Goal: Information Seeking & Learning: Learn about a topic

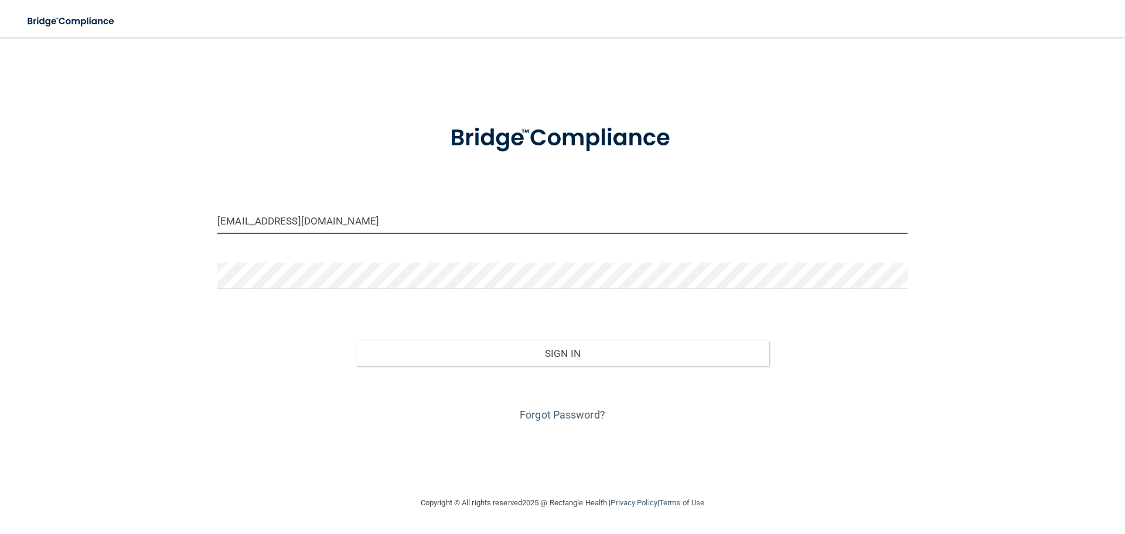
drag, startPoint x: 332, startPoint y: 224, endPoint x: 158, endPoint y: 196, distance: 176.8
click at [158, 196] on div "frontdesk@thedentist4u.com Invalid email/password. You don't have permission to…" at bounding box center [562, 266] width 1078 height 435
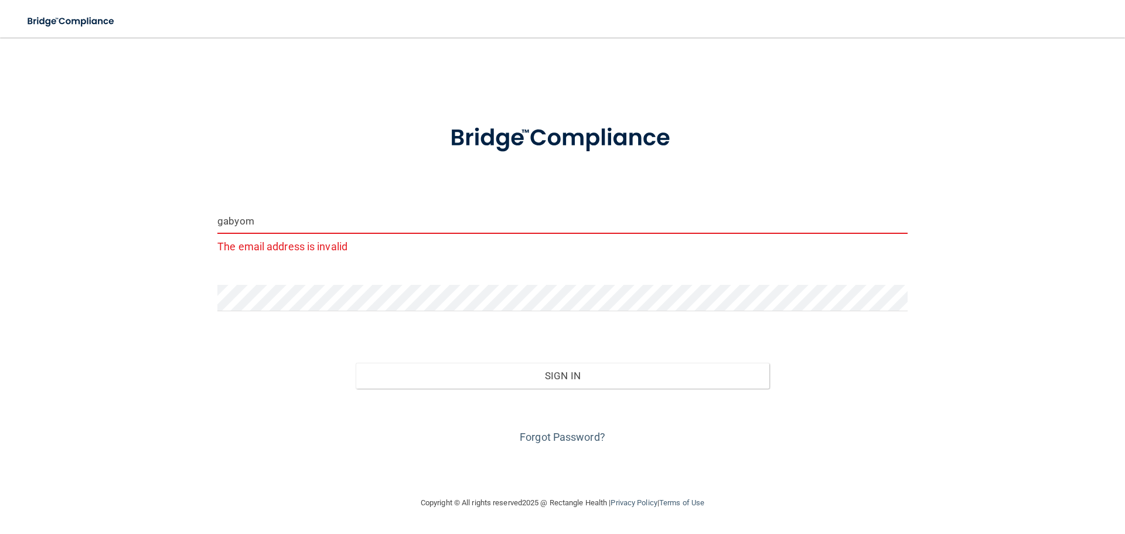
drag, startPoint x: 271, startPoint y: 225, endPoint x: 155, endPoint y: 191, distance: 120.9
click at [155, 191] on div "gabyom The email address is invalid Invalid email/password. You don't have perm…" at bounding box center [562, 266] width 1078 height 435
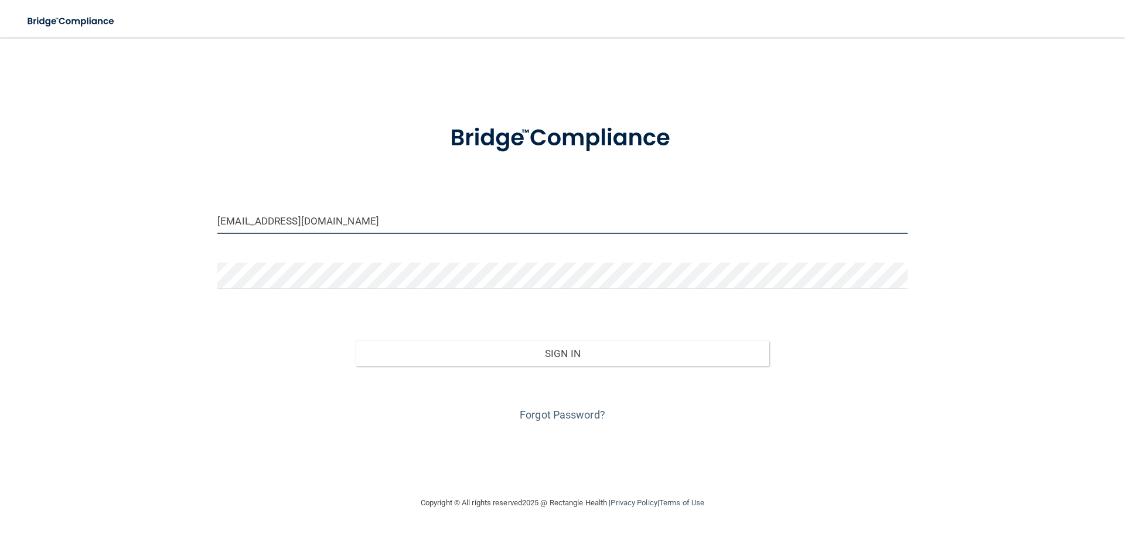
type input "[EMAIL_ADDRESS][DOMAIN_NAME]"
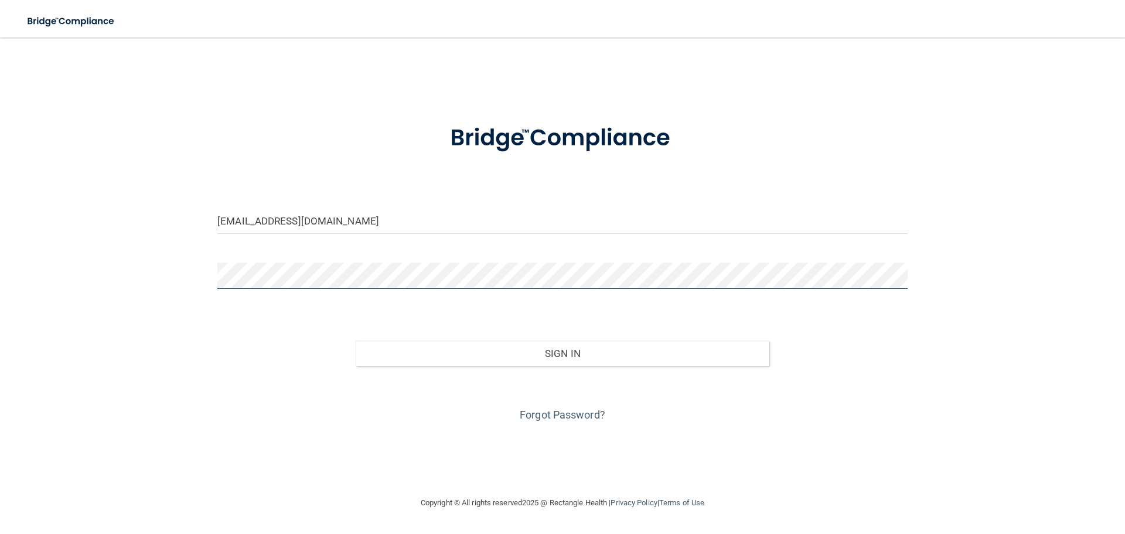
click at [177, 277] on div "gabz72705@gmail.com Invalid email/password. You don't have permission to access…" at bounding box center [562, 266] width 1078 height 435
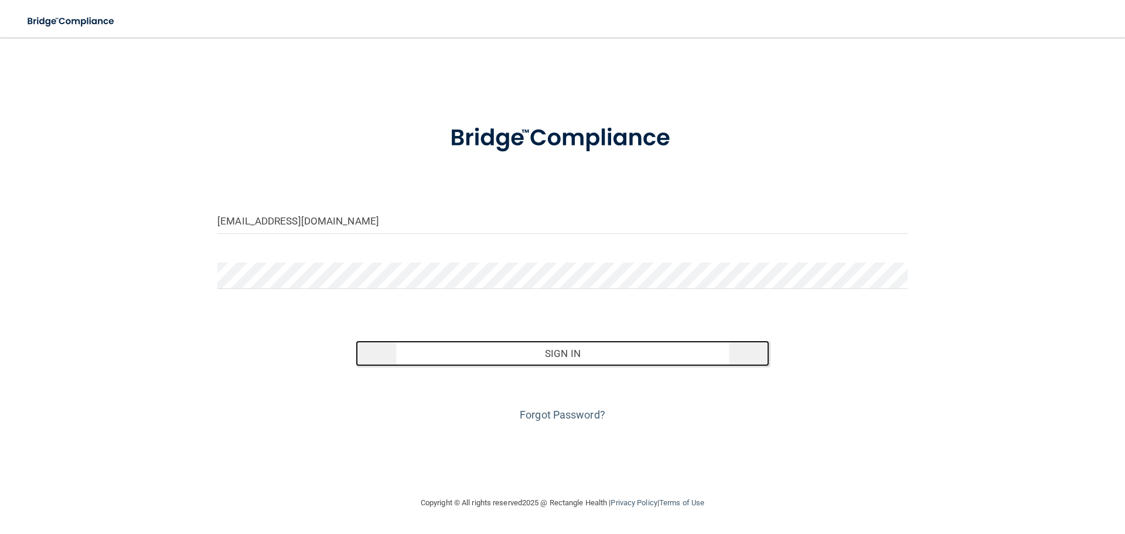
click at [543, 342] on button "Sign In" at bounding box center [563, 353] width 414 height 26
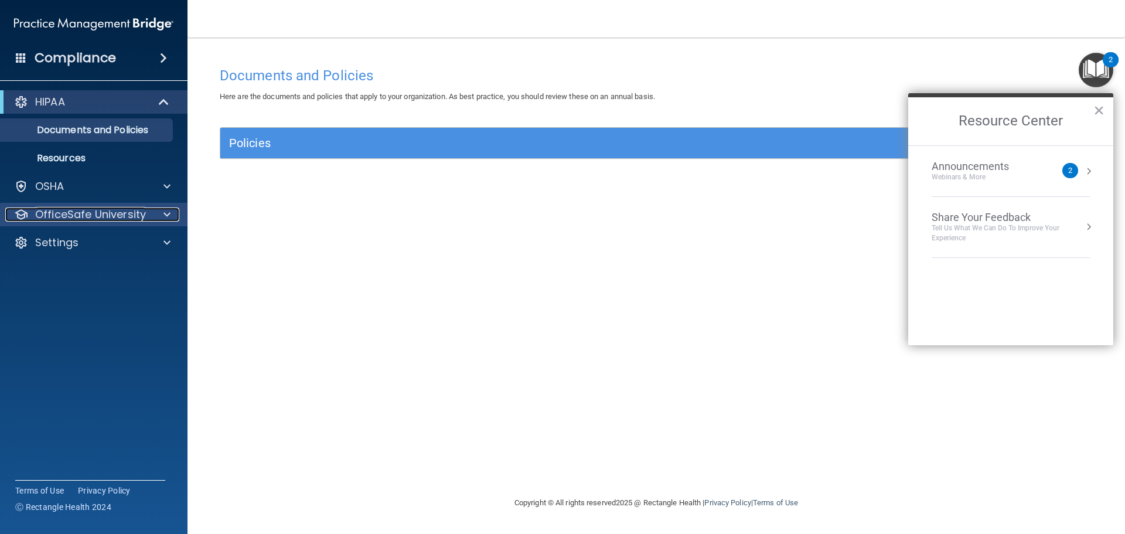
click at [117, 211] on p "OfficeSafe University" at bounding box center [90, 214] width 111 height 14
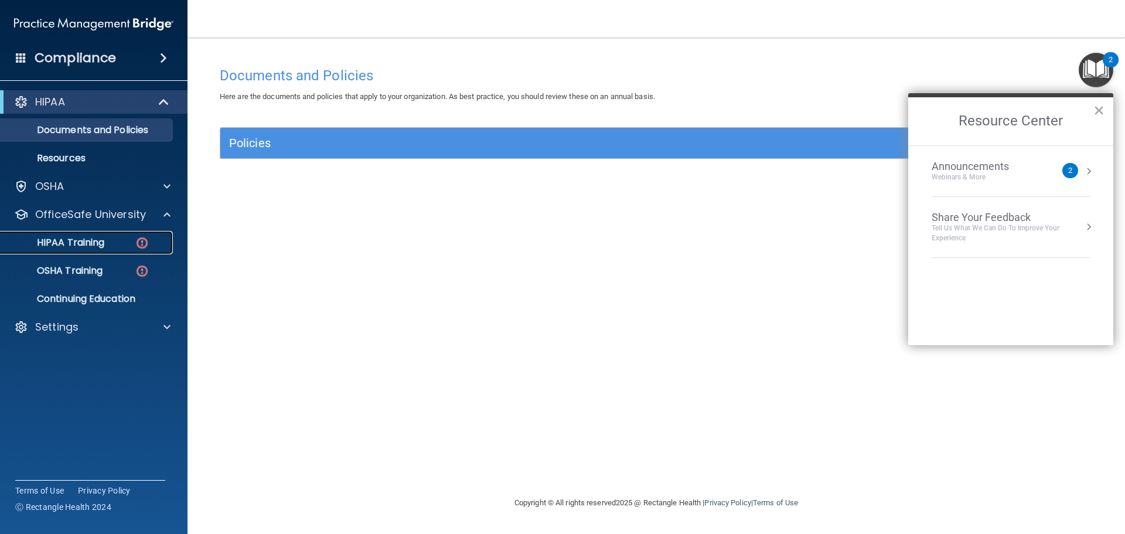
click at [108, 239] on div "HIPAA Training" at bounding box center [88, 243] width 160 height 12
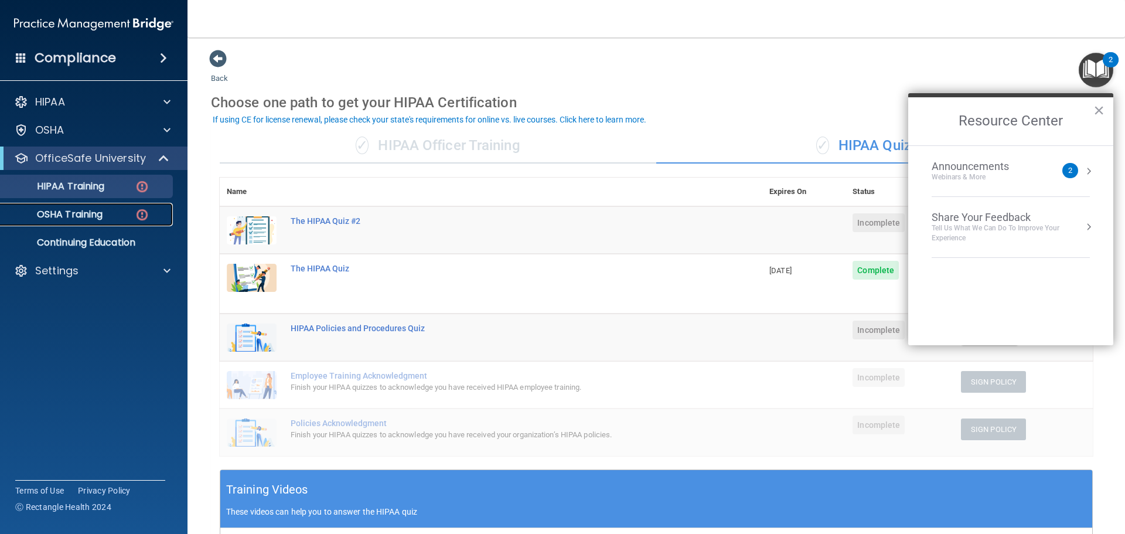
click at [54, 217] on p "OSHA Training" at bounding box center [55, 215] width 95 height 12
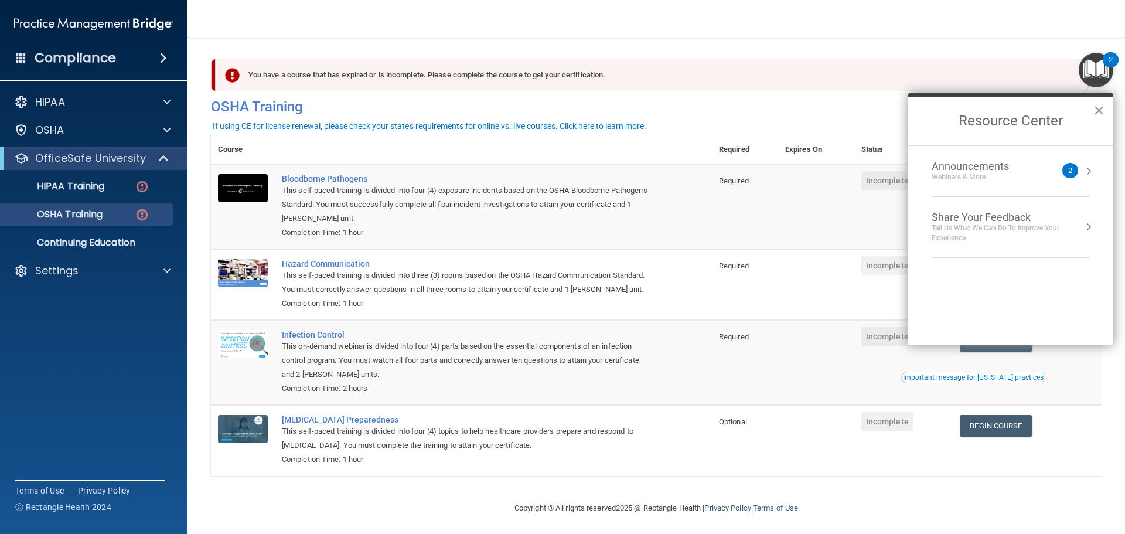
click at [1098, 108] on button "×" at bounding box center [1098, 110] width 11 height 19
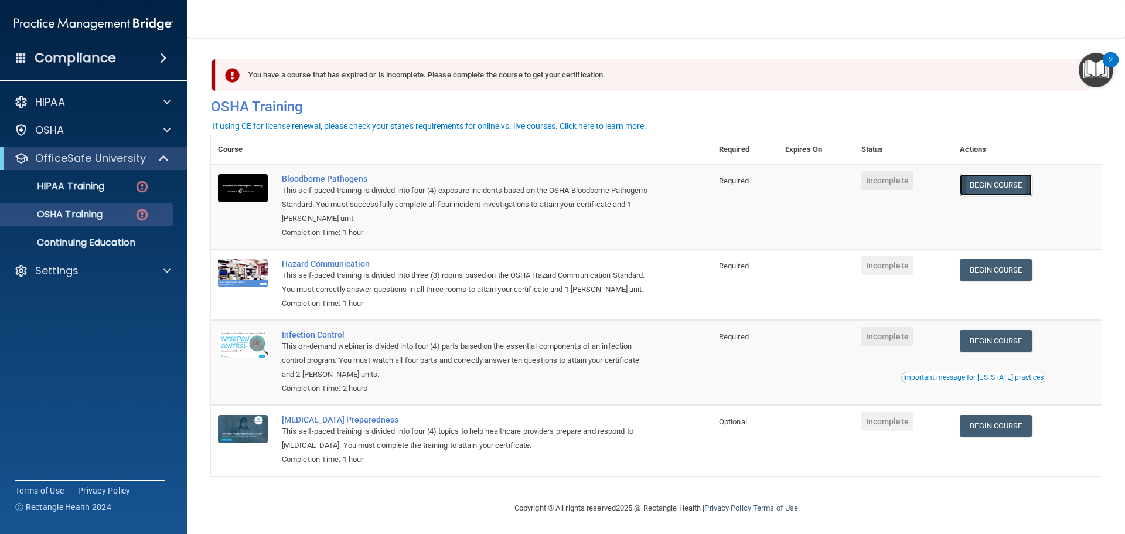
click at [965, 190] on link "Begin Course" at bounding box center [995, 185] width 71 height 22
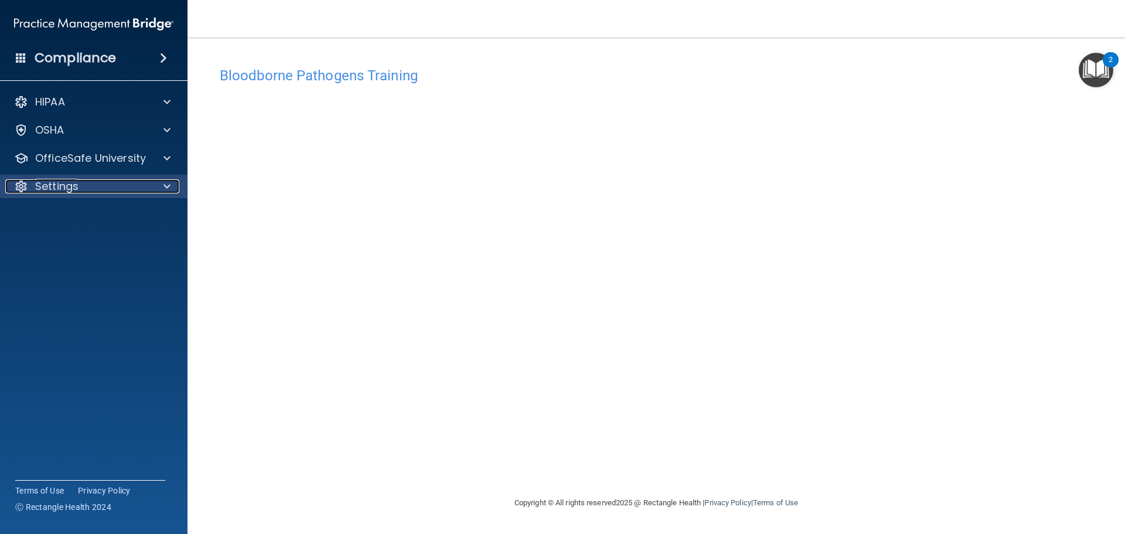
click at [163, 182] on div at bounding box center [165, 186] width 29 height 14
click at [84, 244] on p "Sign Out" at bounding box center [88, 243] width 160 height 12
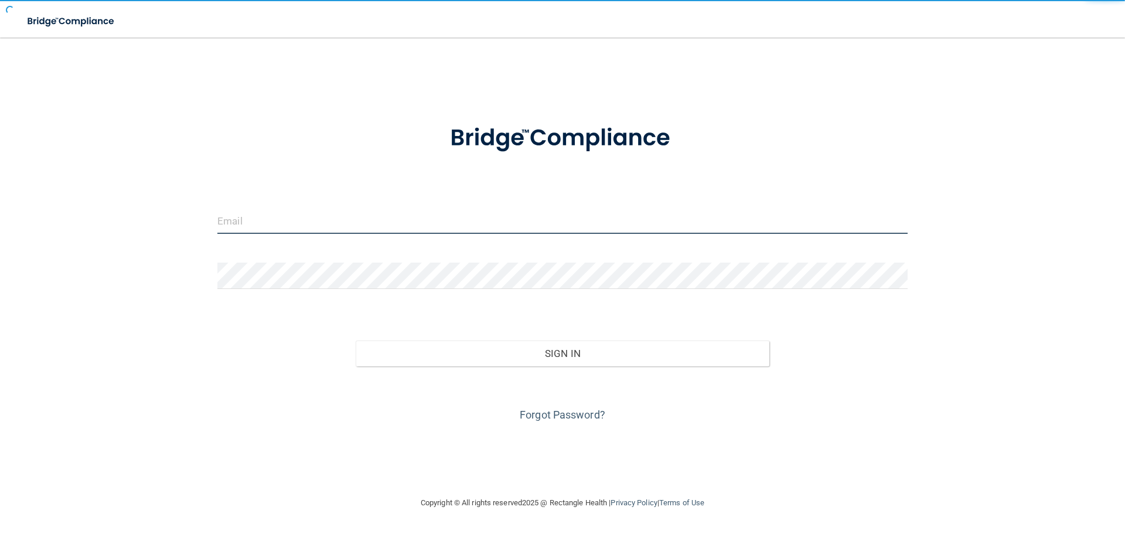
type input "[EMAIL_ADDRESS][DOMAIN_NAME]"
